Goal: Information Seeking & Learning: Learn about a topic

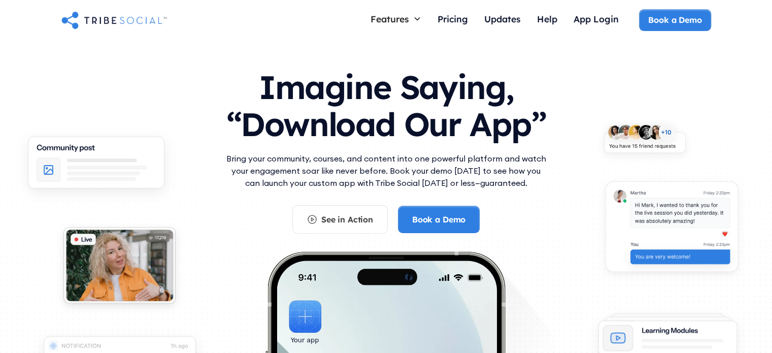
click at [524, 215] on div "See in Action Book a Demo" at bounding box center [386, 219] width 325 height 28
click at [449, 14] on div "Pricing" at bounding box center [453, 18] width 30 height 11
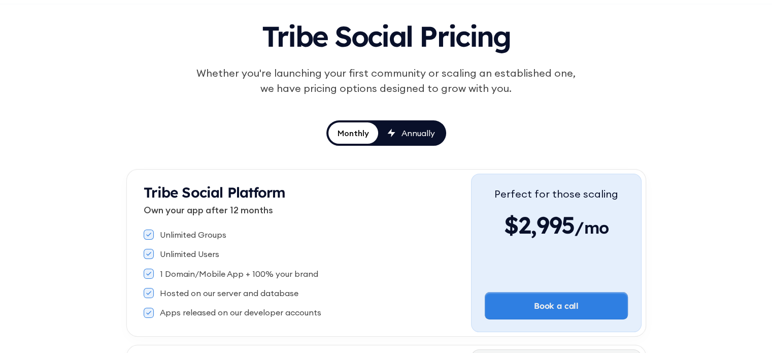
scroll to position [78, 0]
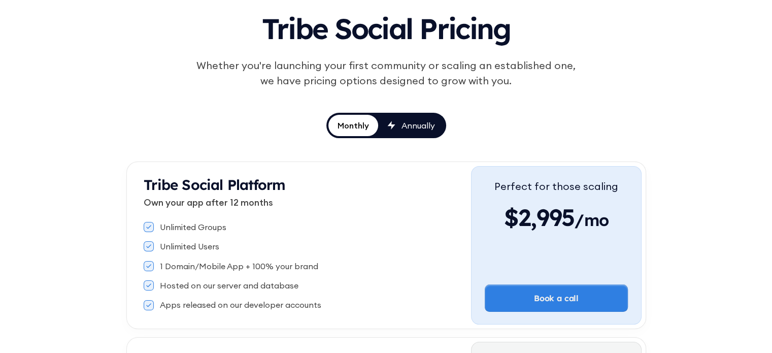
click at [418, 125] on div "Annually" at bounding box center [419, 125] width 34 height 11
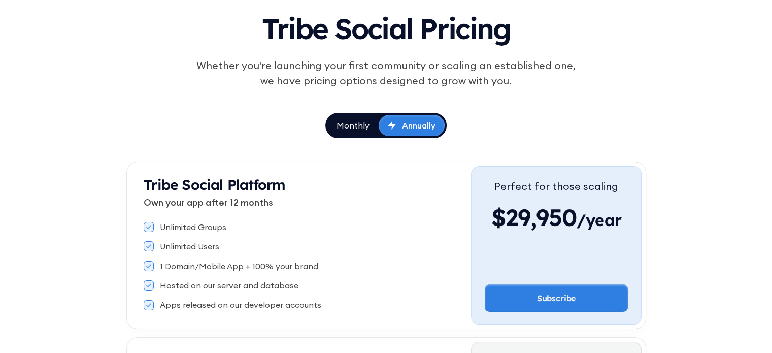
click at [347, 126] on div "Monthly" at bounding box center [353, 125] width 33 height 11
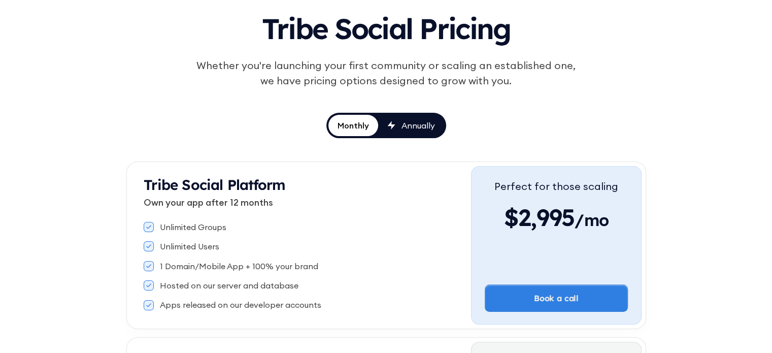
click at [403, 127] on div "Annually" at bounding box center [419, 125] width 34 height 11
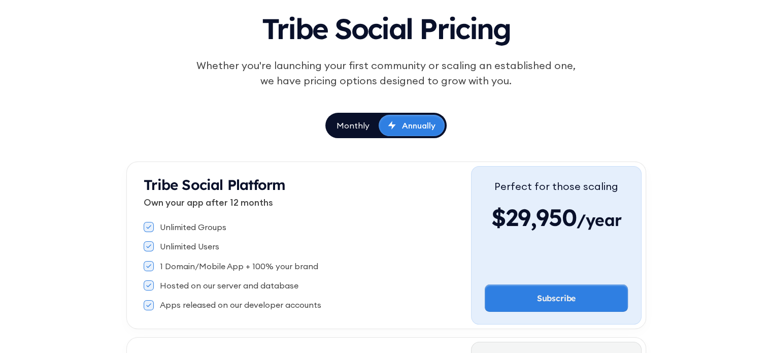
click at [341, 127] on div "Monthly" at bounding box center [353, 125] width 33 height 11
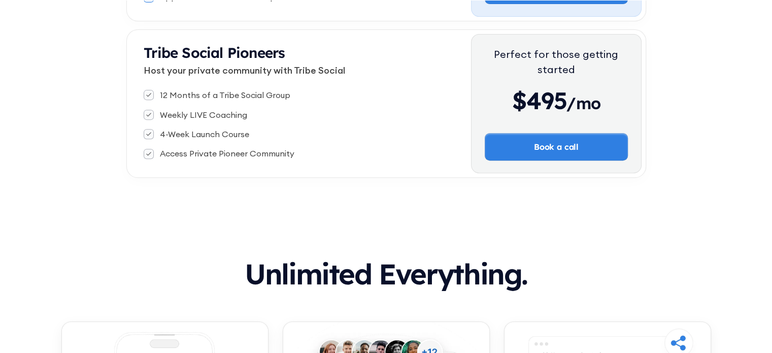
scroll to position [386, 0]
